Goal: Browse casually: Explore the website without a specific task or goal

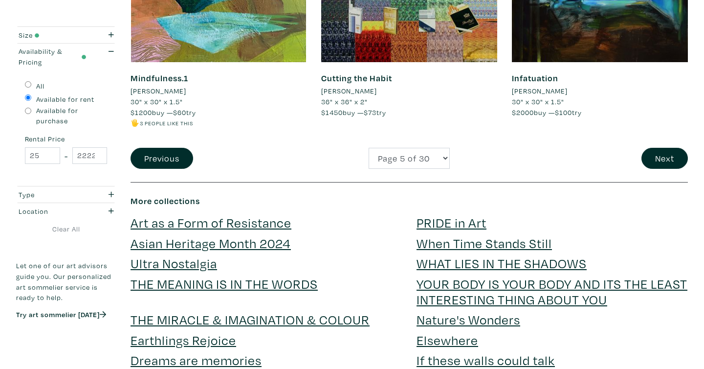
scroll to position [2125, 0]
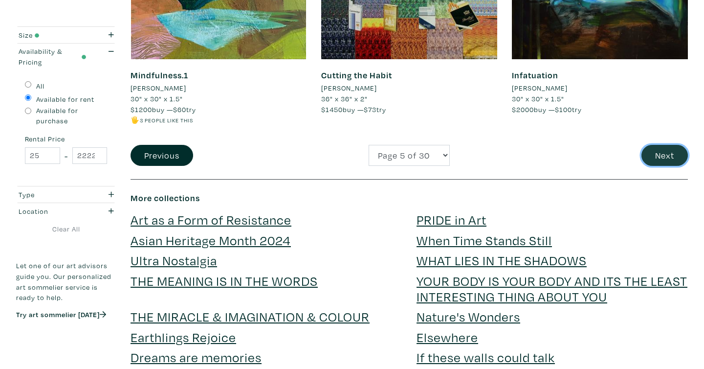
click at [666, 152] on button "Next" at bounding box center [665, 155] width 46 height 21
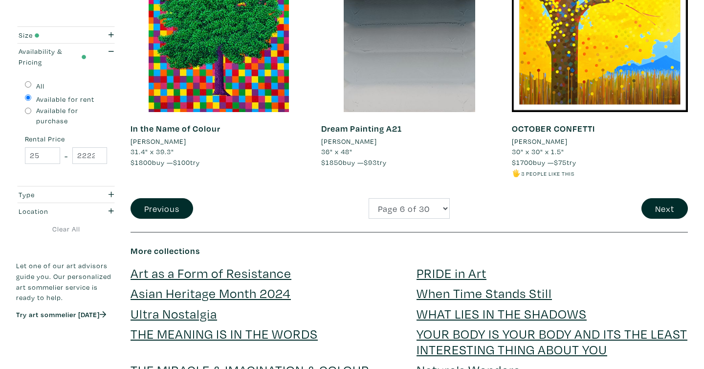
scroll to position [2092, 0]
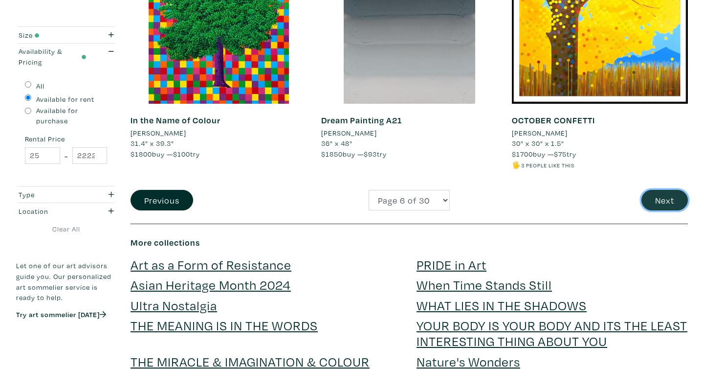
click at [662, 194] on button "Next" at bounding box center [665, 200] width 46 height 21
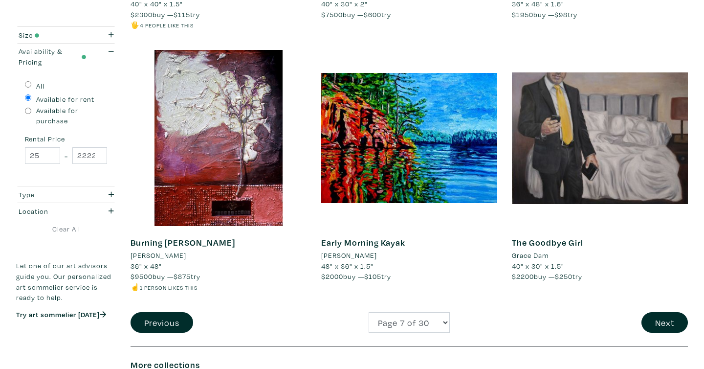
scroll to position [1977, 0]
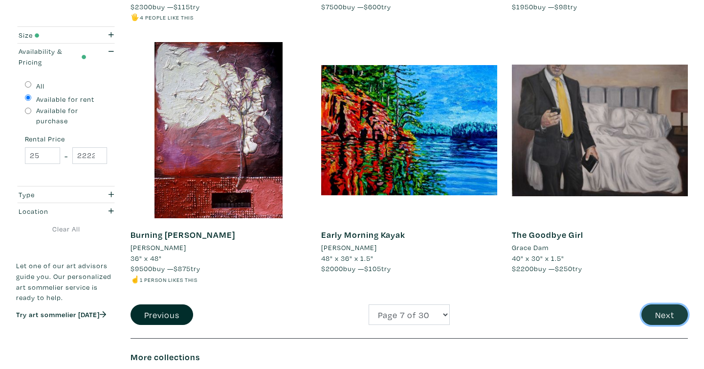
click at [667, 317] on button "Next" at bounding box center [665, 314] width 46 height 21
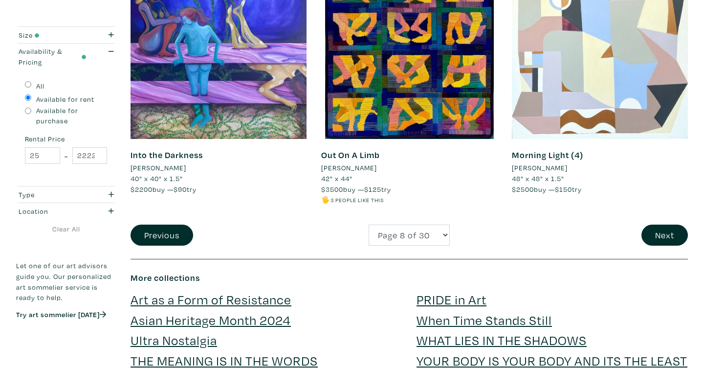
scroll to position [2062, 0]
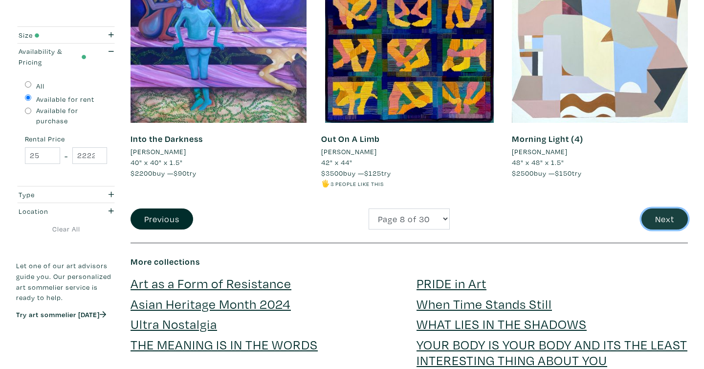
click at [667, 214] on button "Next" at bounding box center [665, 218] width 46 height 21
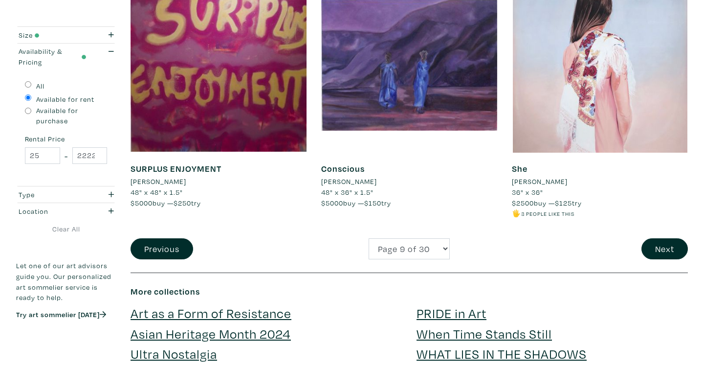
scroll to position [2084, 0]
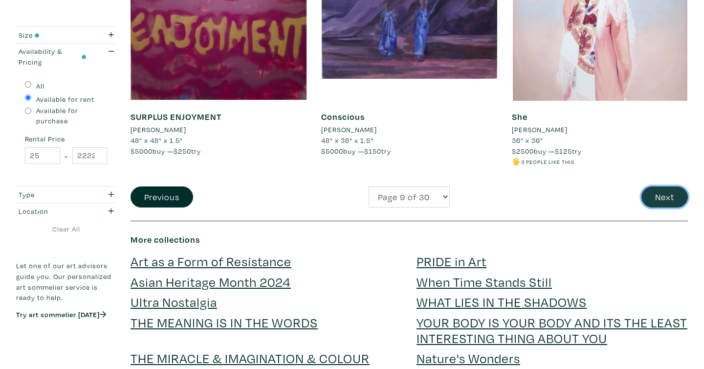
click at [672, 207] on button "Next" at bounding box center [665, 196] width 46 height 21
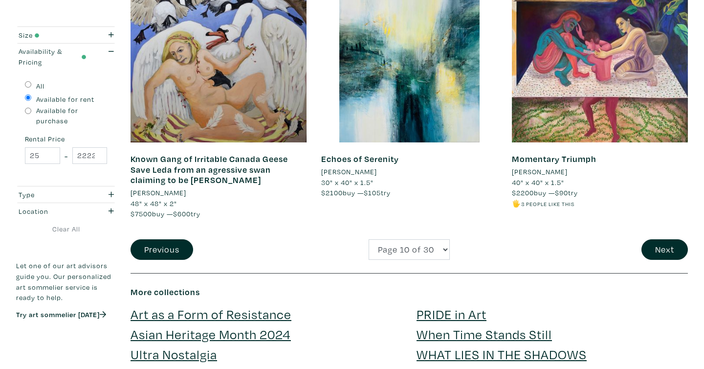
scroll to position [2022, 0]
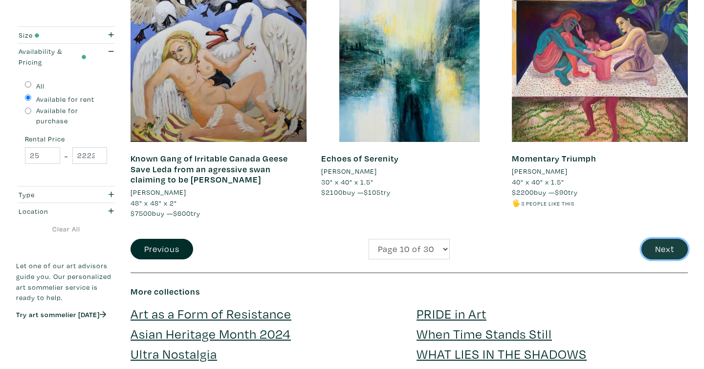
click at [661, 239] on button "Next" at bounding box center [665, 249] width 46 height 21
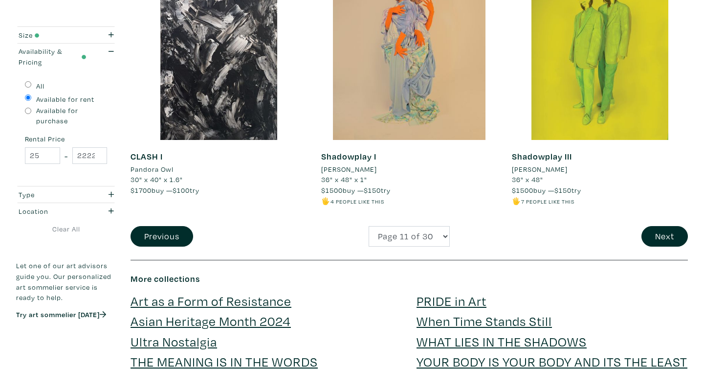
scroll to position [2053, 0]
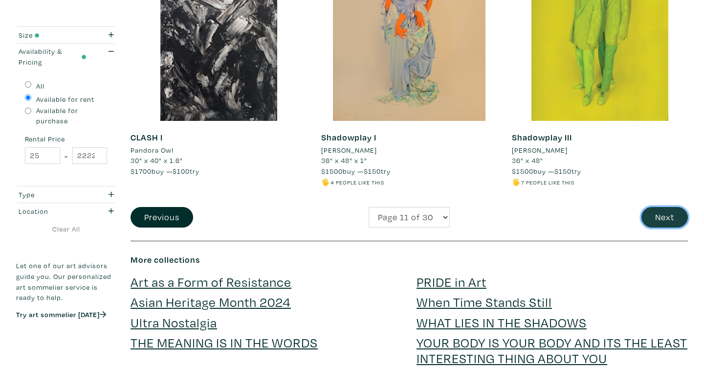
click at [668, 207] on button "Next" at bounding box center [665, 217] width 46 height 21
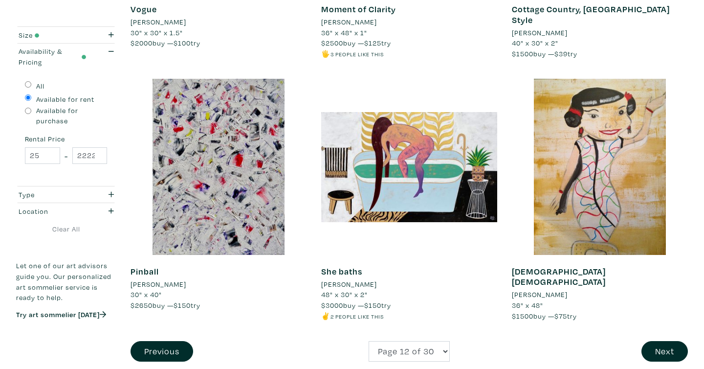
scroll to position [1996, 0]
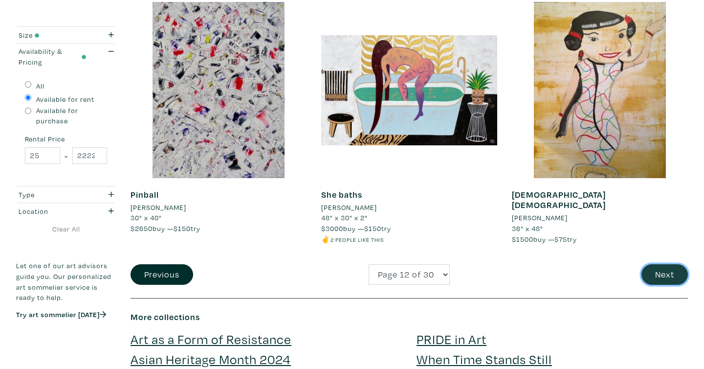
click at [650, 276] on button "Next" at bounding box center [665, 274] width 46 height 21
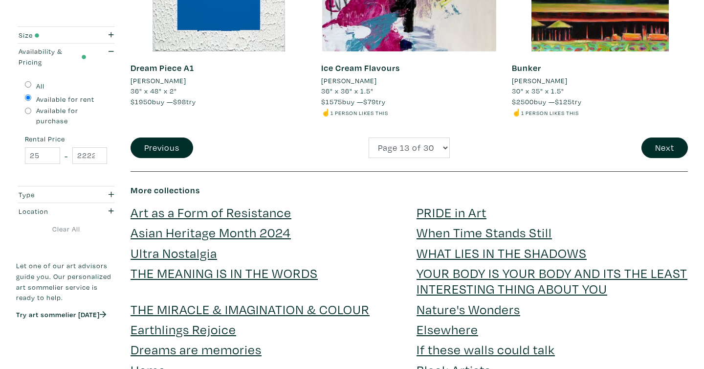
scroll to position [2124, 0]
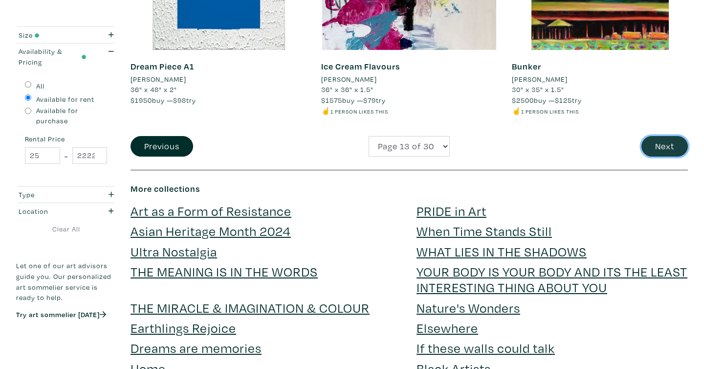
click at [658, 148] on button "Next" at bounding box center [665, 146] width 46 height 21
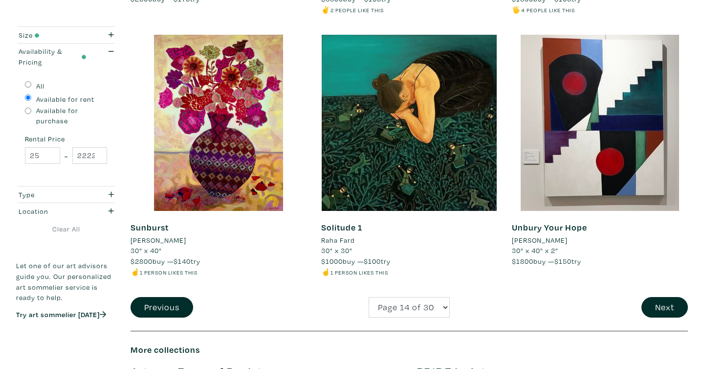
scroll to position [2021, 0]
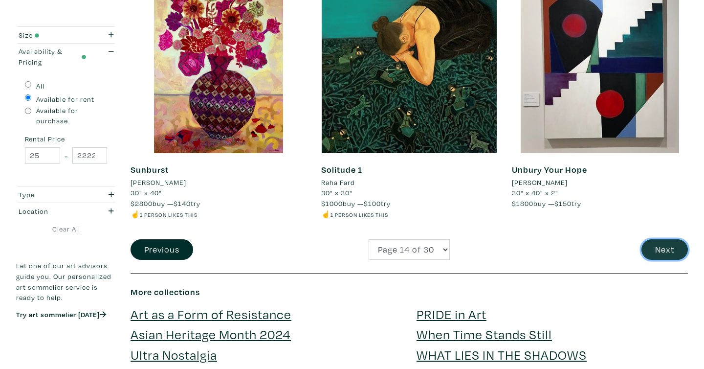
click at [660, 250] on button "Next" at bounding box center [665, 249] width 46 height 21
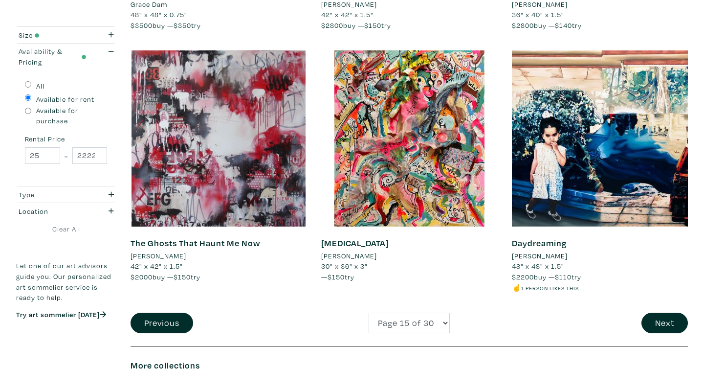
scroll to position [1951, 0]
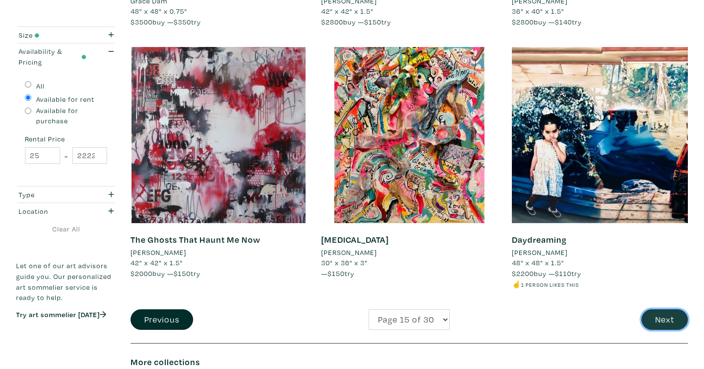
click at [657, 323] on button "Next" at bounding box center [665, 319] width 46 height 21
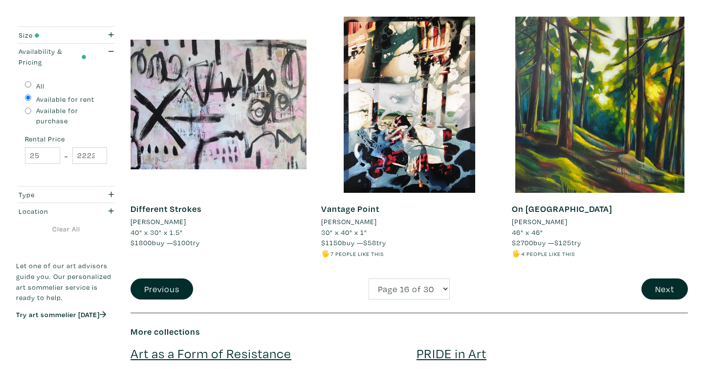
scroll to position [1988, 0]
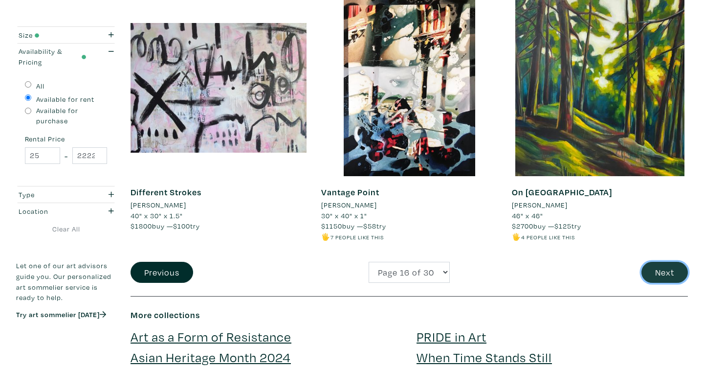
click at [653, 271] on button "Next" at bounding box center [665, 272] width 46 height 21
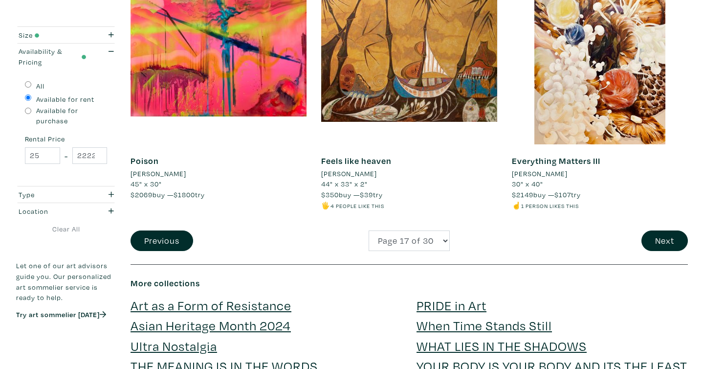
scroll to position [2031, 0]
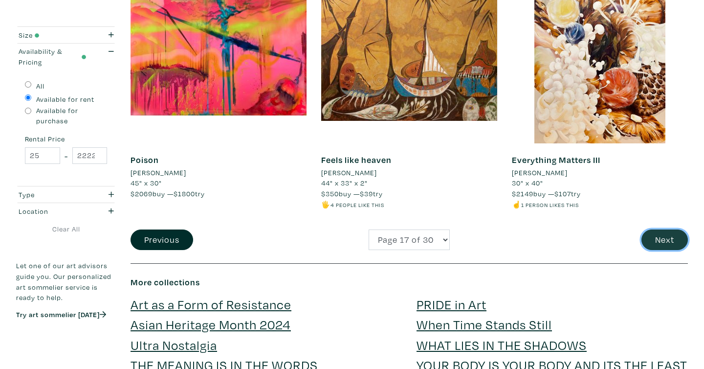
click at [667, 238] on button "Next" at bounding box center [665, 239] width 46 height 21
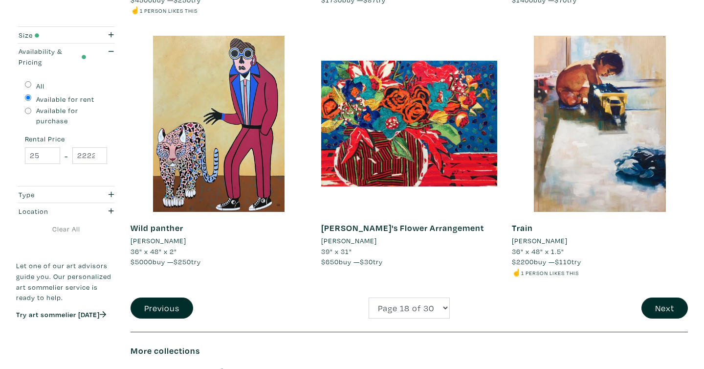
scroll to position [1957, 0]
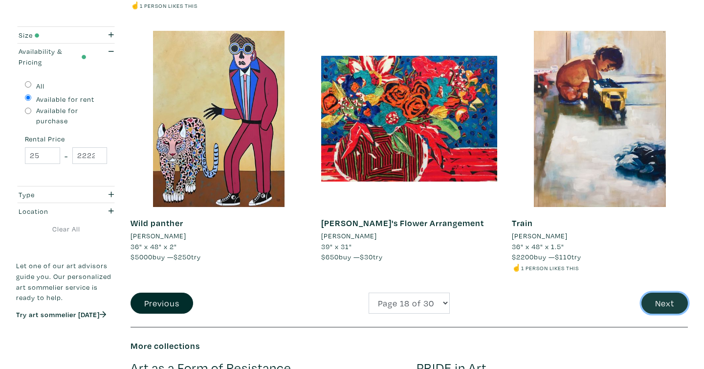
click at [668, 302] on button "Next" at bounding box center [665, 302] width 46 height 21
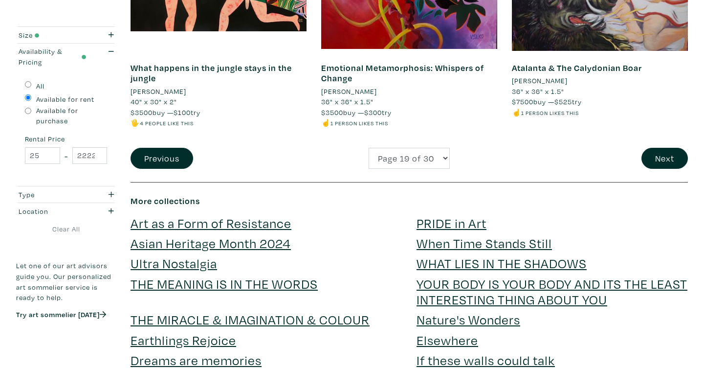
scroll to position [2136, 0]
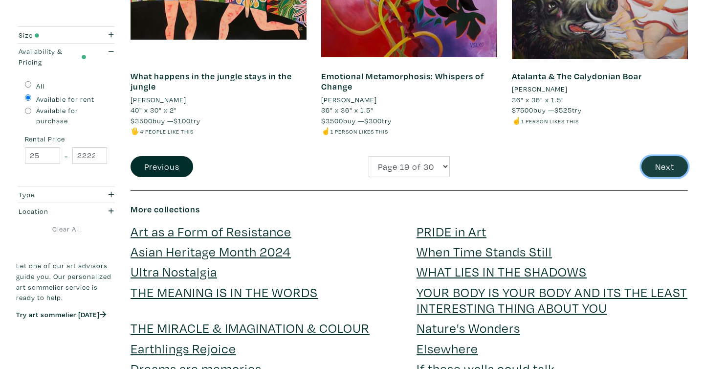
click at [671, 167] on button "Next" at bounding box center [665, 166] width 46 height 21
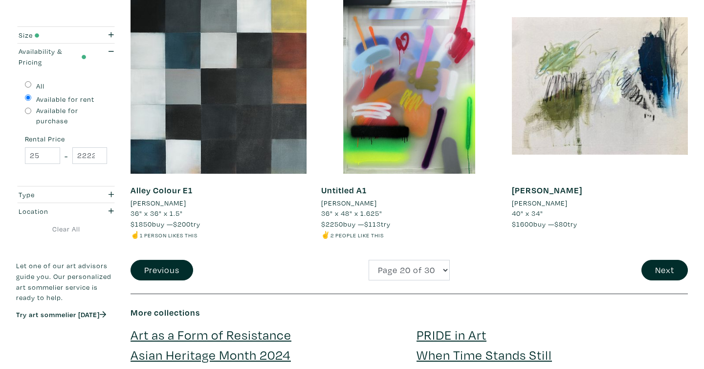
scroll to position [2003, 0]
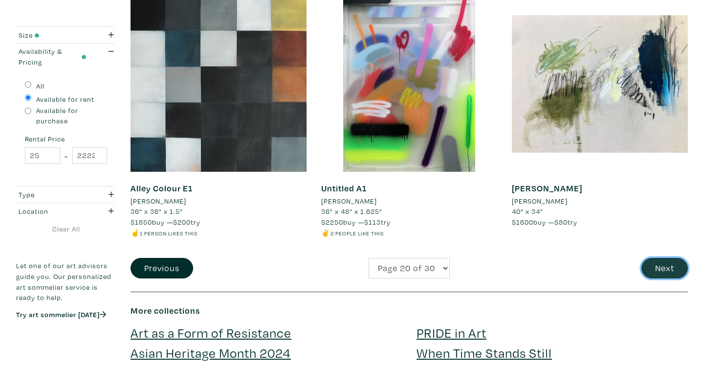
click at [668, 273] on button "Next" at bounding box center [665, 268] width 46 height 21
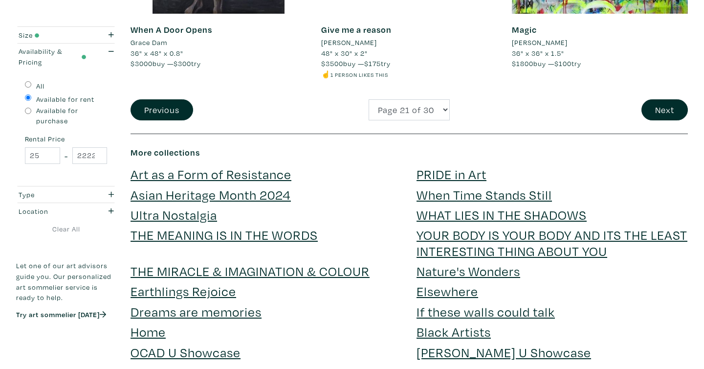
scroll to position [2161, 0]
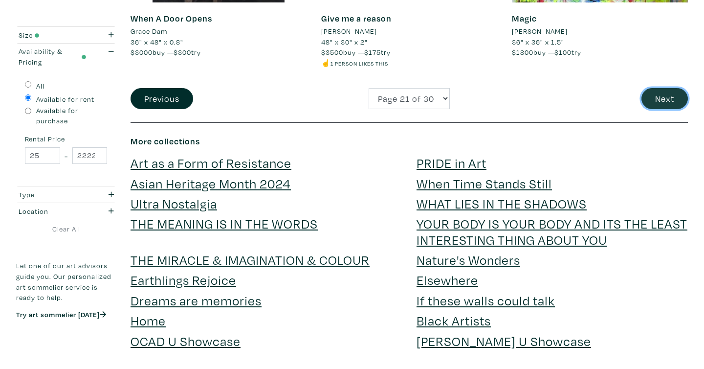
click at [657, 98] on button "Next" at bounding box center [665, 98] width 46 height 21
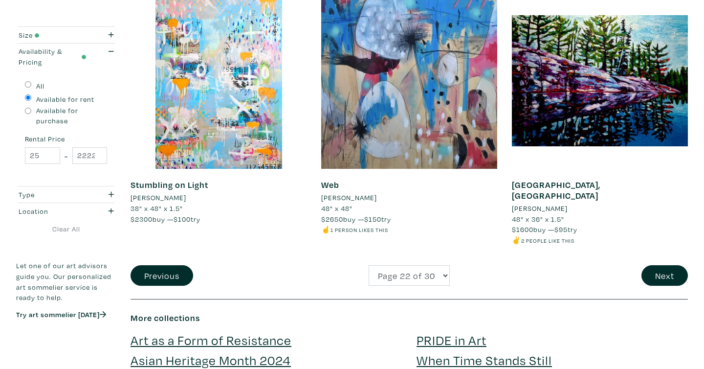
scroll to position [2021, 0]
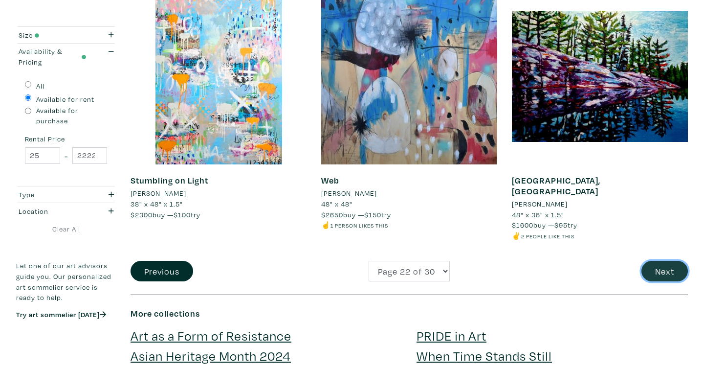
click at [661, 261] on button "Next" at bounding box center [665, 271] width 46 height 21
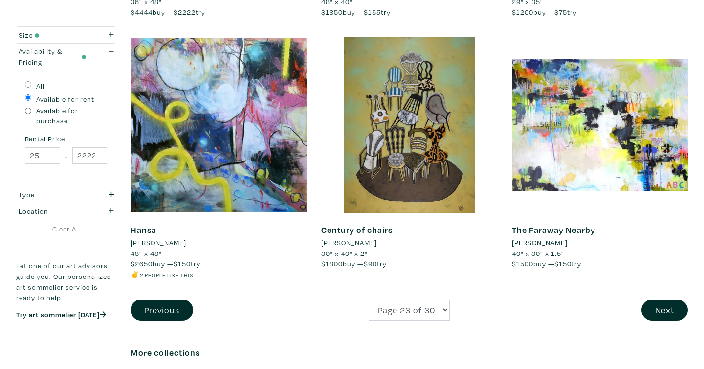
scroll to position [1954, 0]
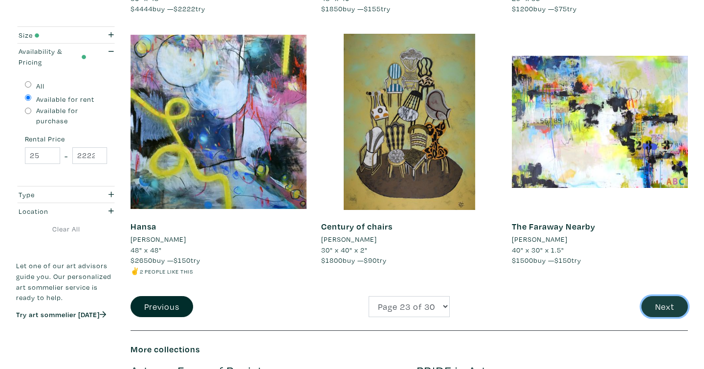
click at [653, 296] on button "Next" at bounding box center [665, 306] width 46 height 21
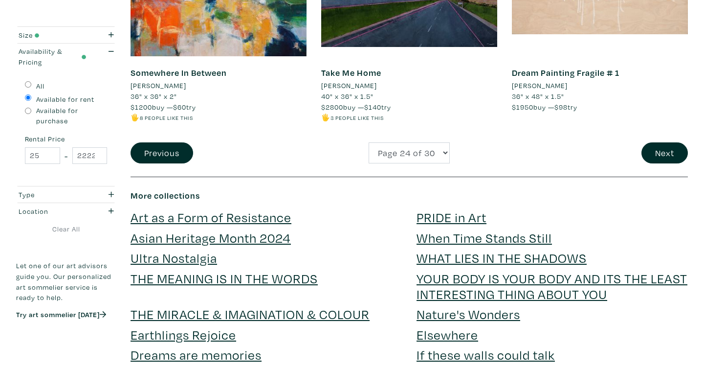
scroll to position [2155, 0]
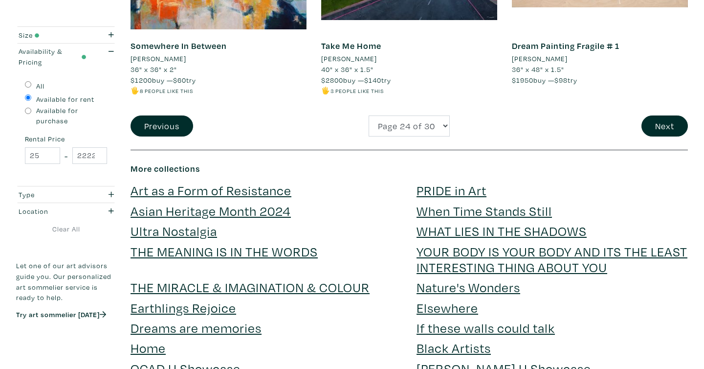
click at [671, 128] on button "Next" at bounding box center [665, 125] width 46 height 21
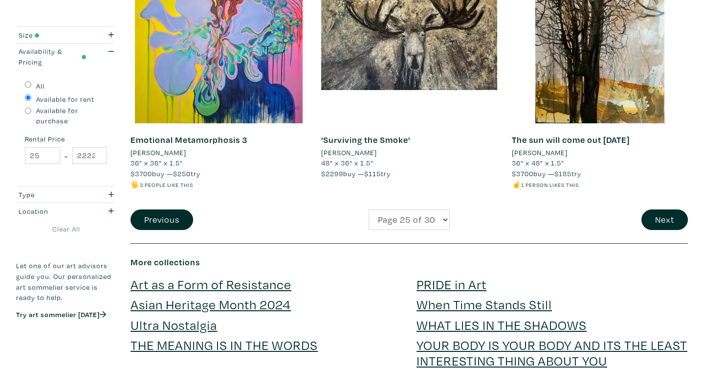
scroll to position [2087, 0]
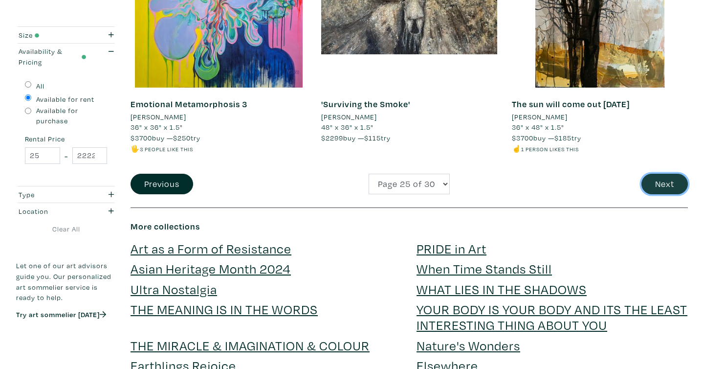
click at [669, 187] on button "Next" at bounding box center [665, 184] width 46 height 21
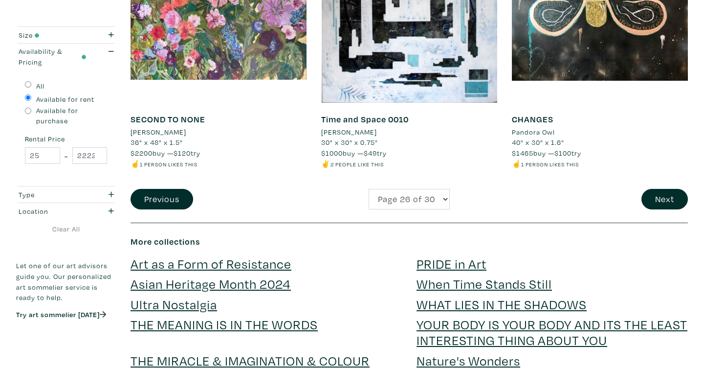
scroll to position [2109, 0]
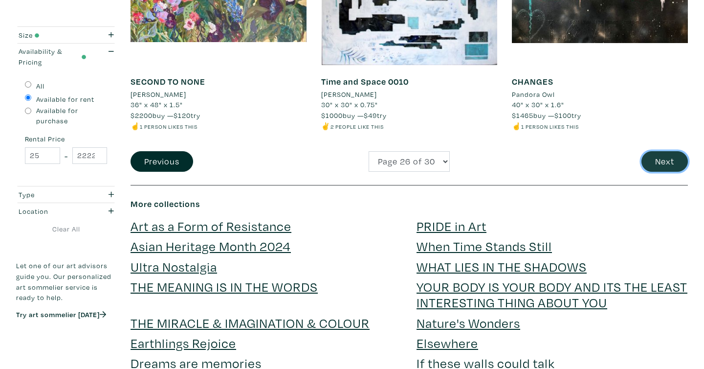
click at [651, 152] on button "Next" at bounding box center [665, 161] width 46 height 21
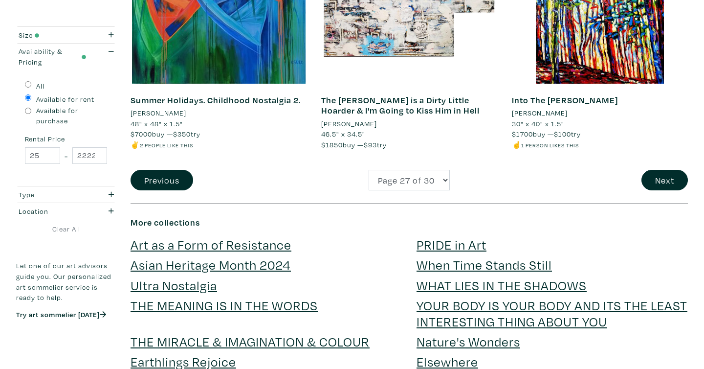
scroll to position [2161, 0]
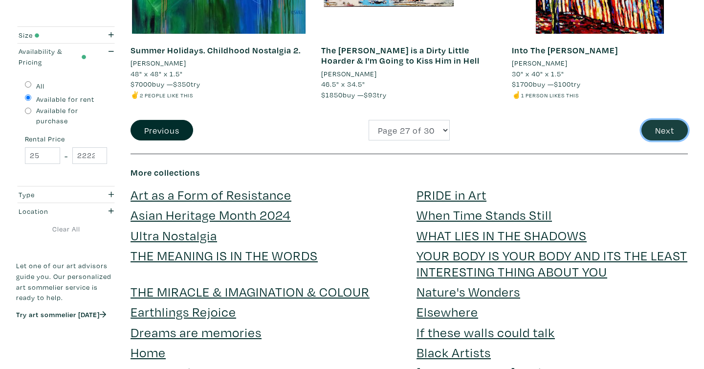
click at [651, 134] on button "Next" at bounding box center [665, 130] width 46 height 21
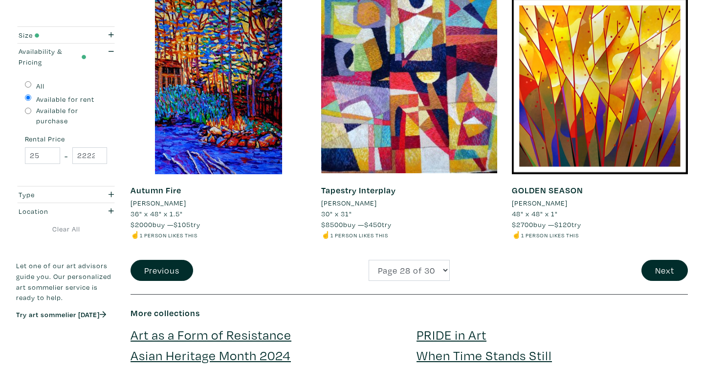
scroll to position [2043, 0]
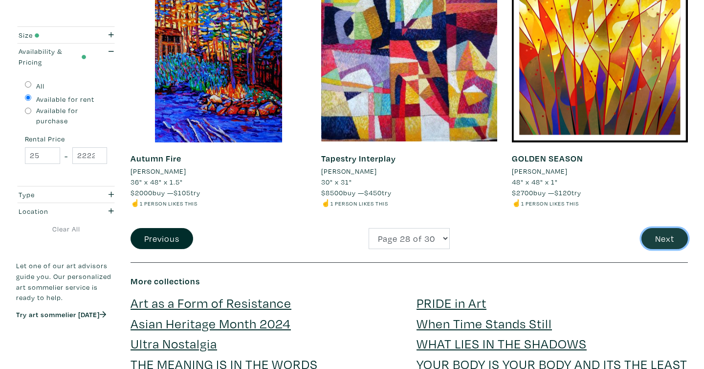
click at [653, 239] on button "Next" at bounding box center [665, 238] width 46 height 21
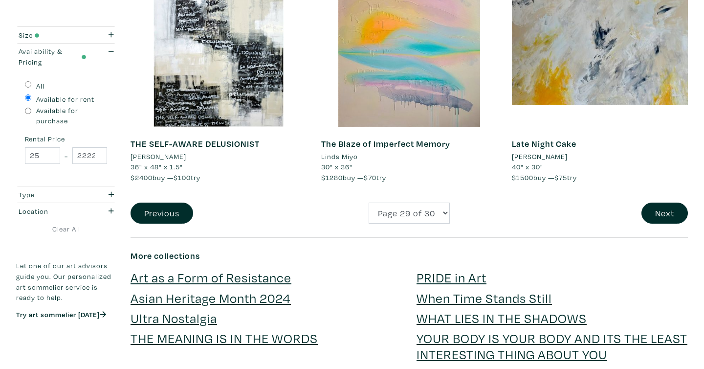
scroll to position [2048, 0]
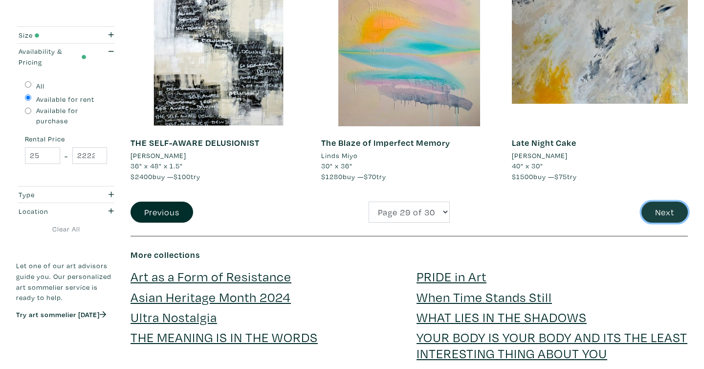
click at [669, 213] on button "Next" at bounding box center [665, 211] width 46 height 21
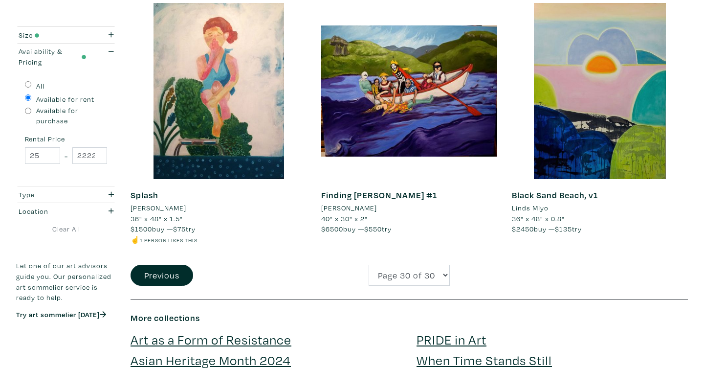
scroll to position [422, 0]
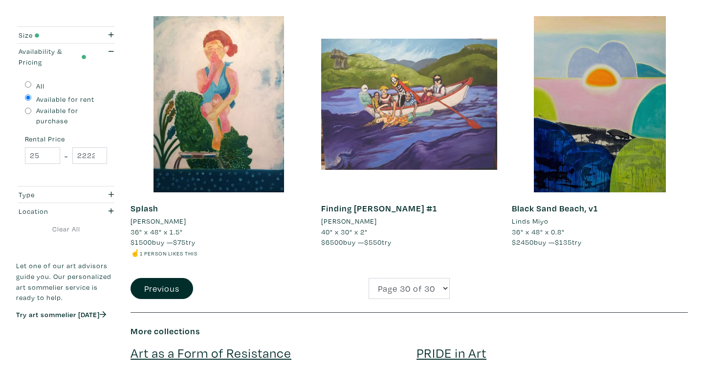
click at [435, 119] on div at bounding box center [409, 104] width 176 height 176
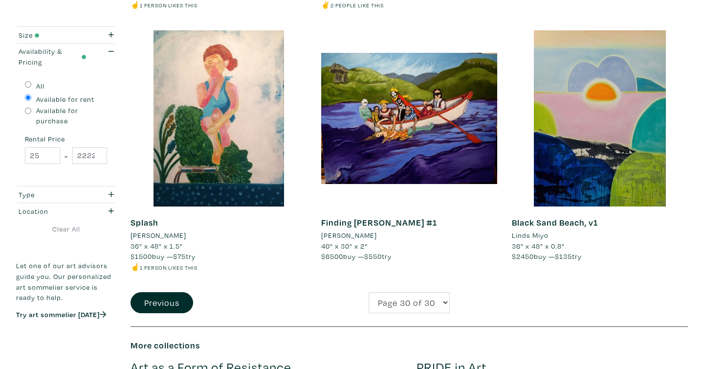
scroll to position [403, 0]
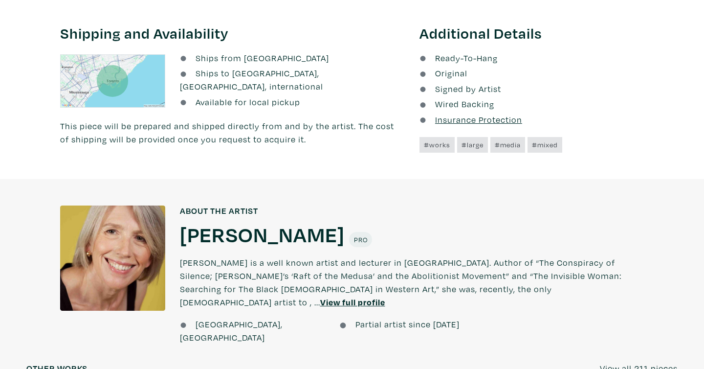
scroll to position [588, 0]
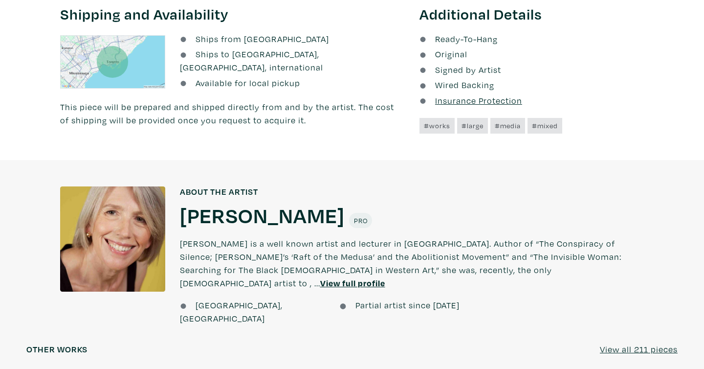
click at [385, 277] on u "View full profile" at bounding box center [352, 282] width 65 height 11
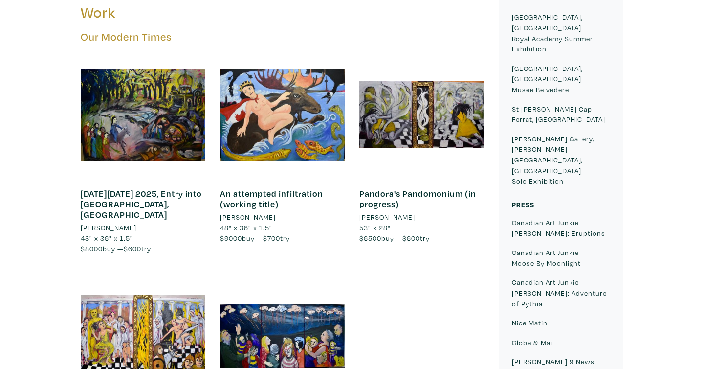
scroll to position [591, 0]
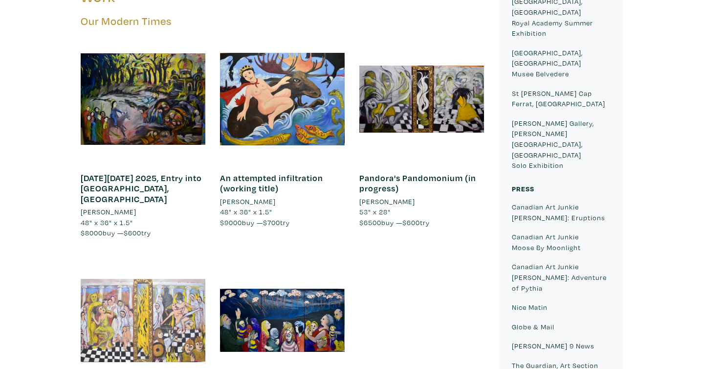
click at [177, 258] on div at bounding box center [143, 320] width 125 height 125
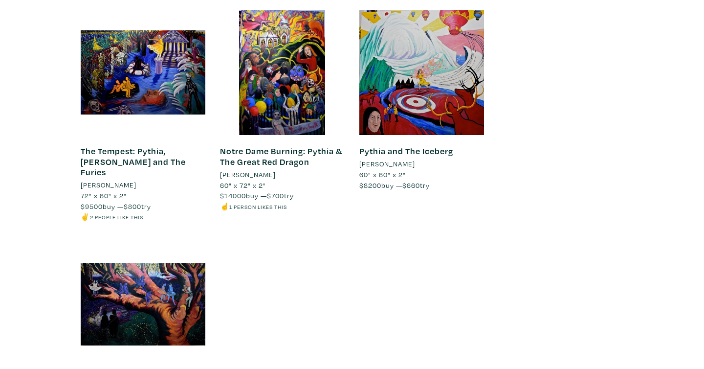
scroll to position [3086, 0]
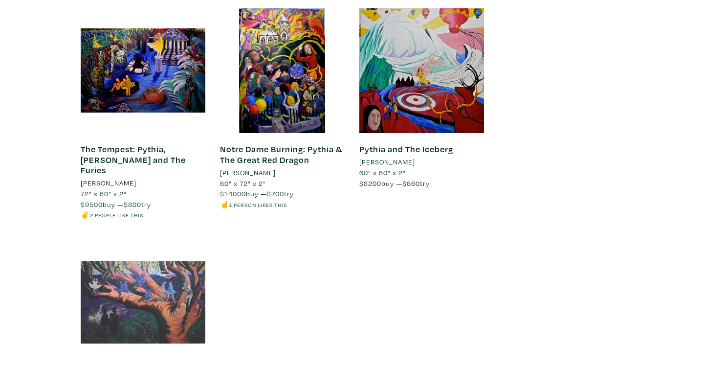
click at [150, 240] on div at bounding box center [143, 302] width 125 height 125
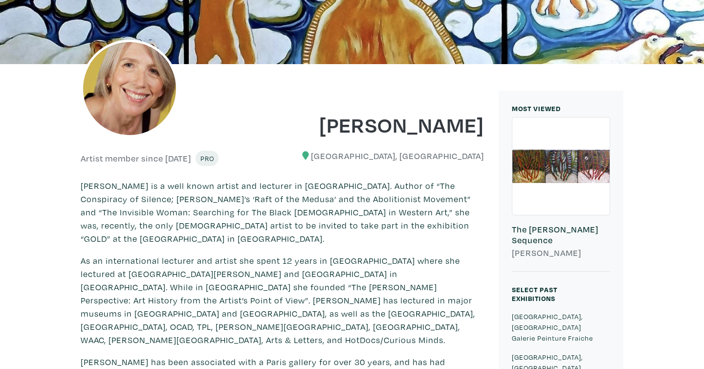
scroll to position [0, 0]
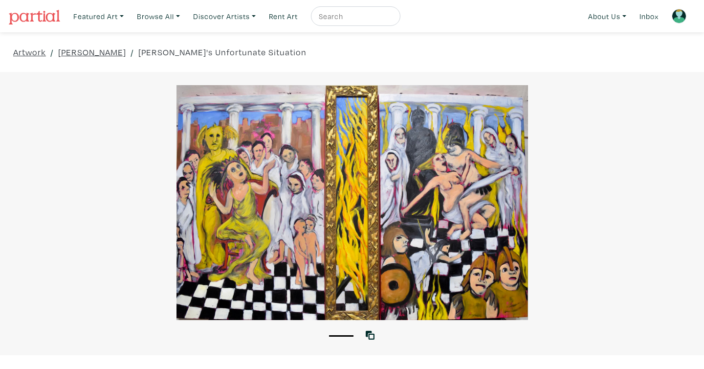
scroll to position [3, 0]
